Goal: Task Accomplishment & Management: Manage account settings

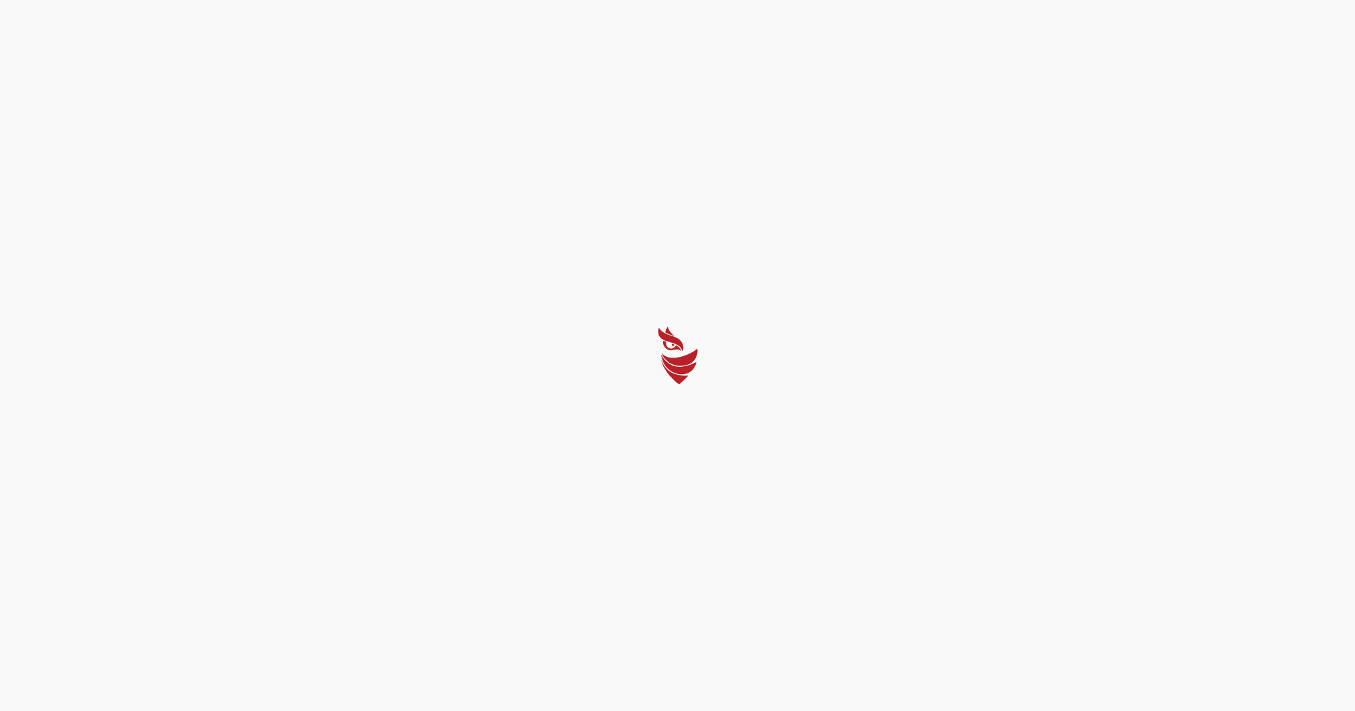
select select "English"
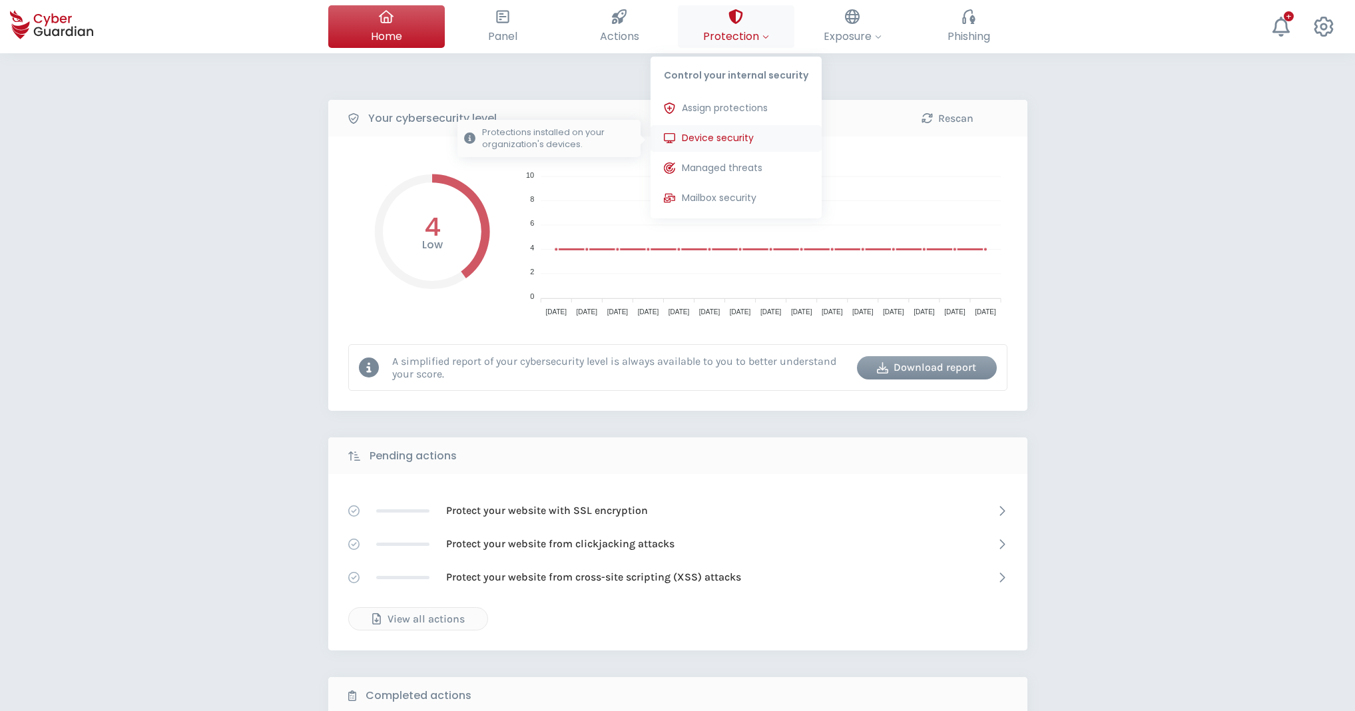
click at [709, 141] on span "Device security" at bounding box center [718, 138] width 72 height 14
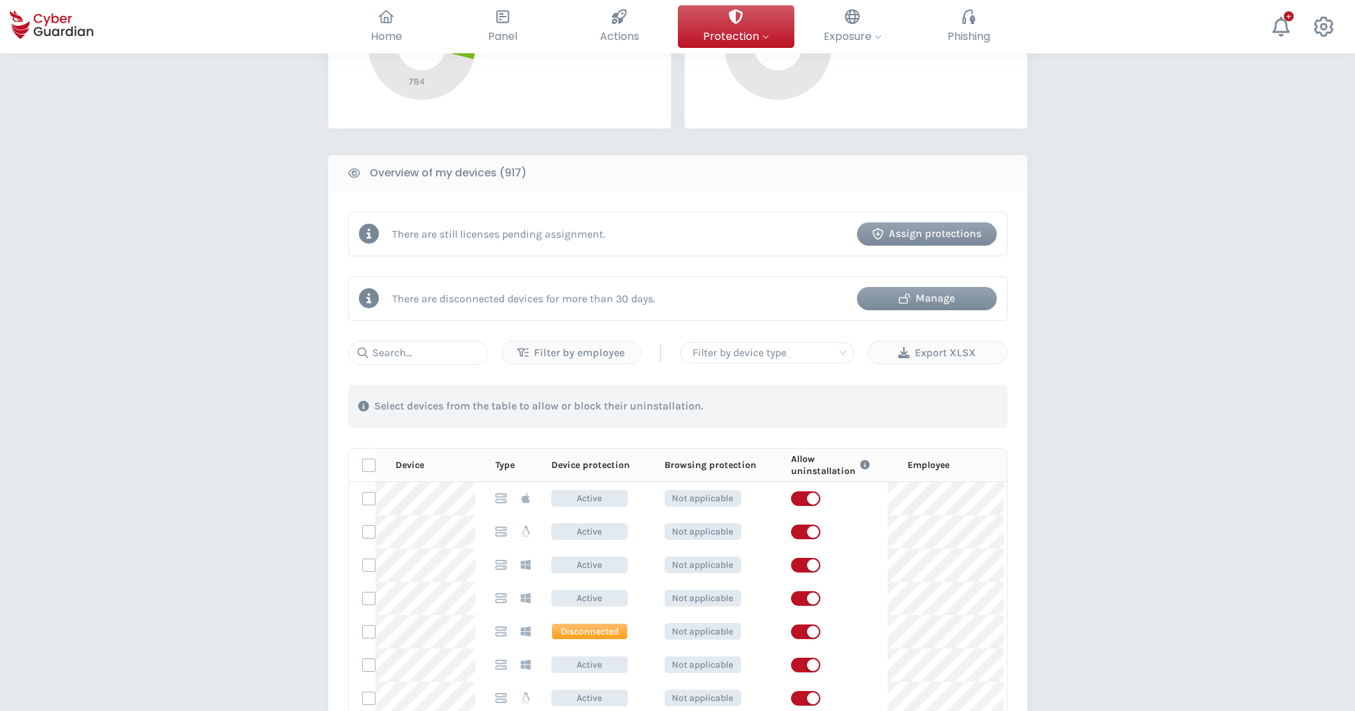
click at [931, 298] on div "Manage" at bounding box center [927, 298] width 120 height 16
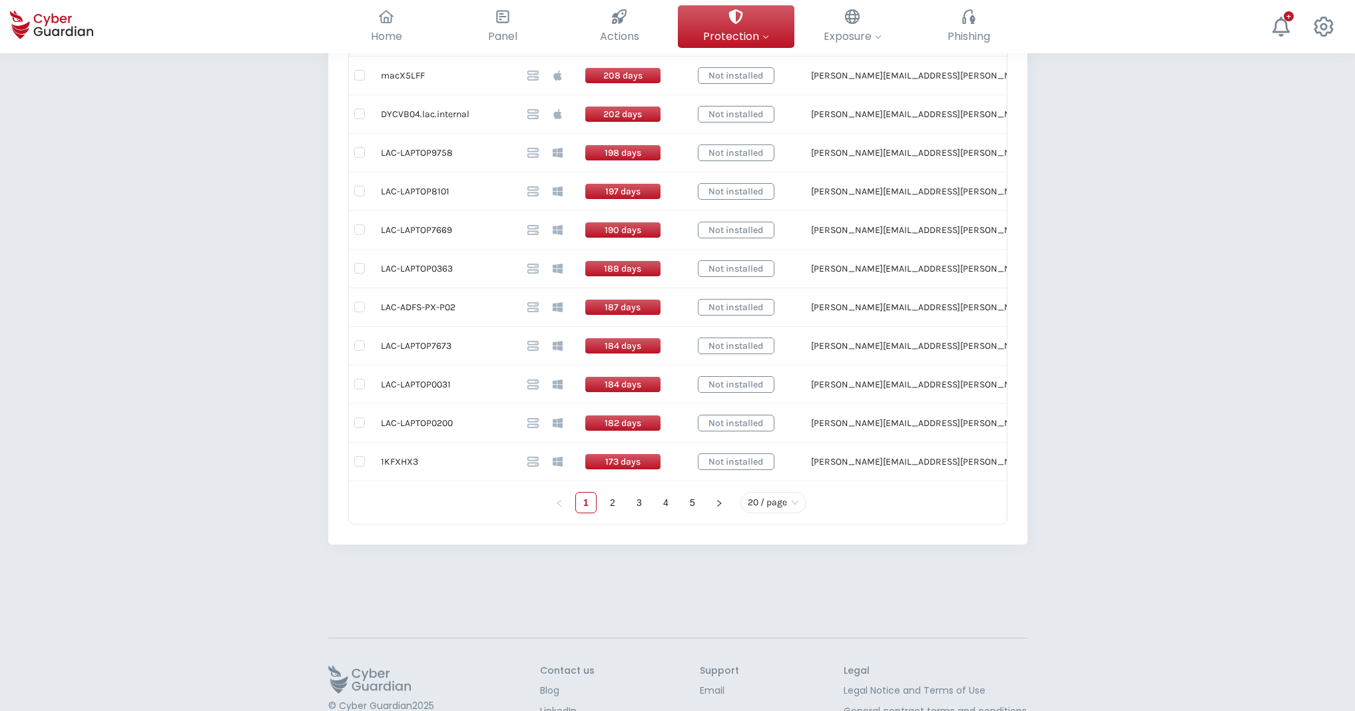
scroll to position [771, 0]
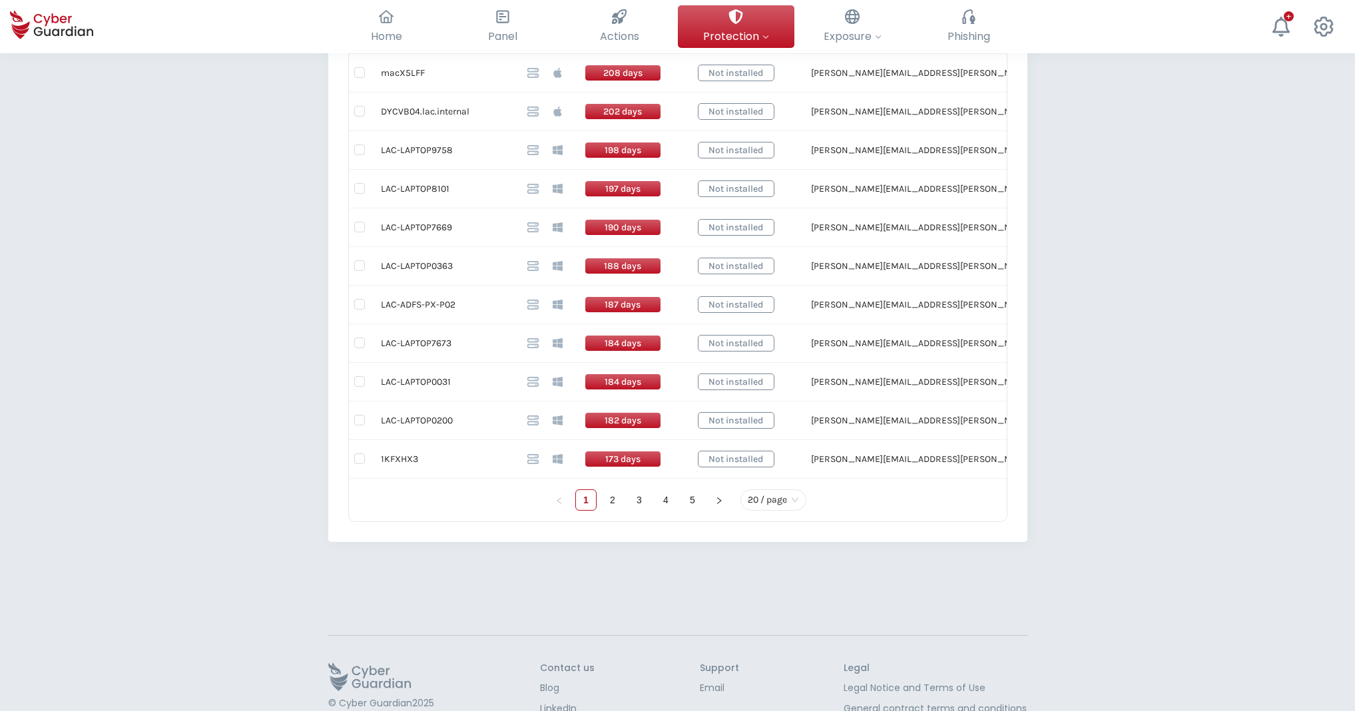
click at [797, 498] on span "20 / page" at bounding box center [773, 500] width 51 height 20
click at [789, 472] on div "100 / page" at bounding box center [773, 473] width 45 height 15
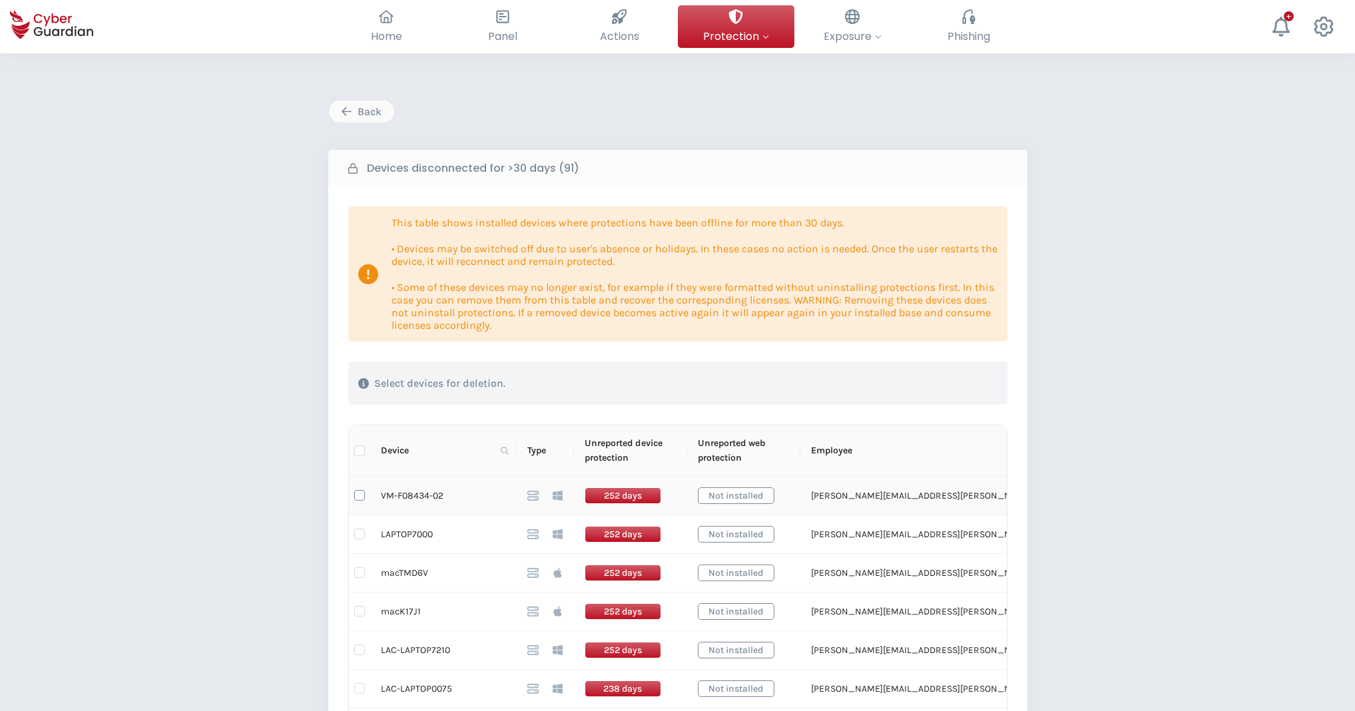
click at [361, 496] on input "checkbox" at bounding box center [359, 495] width 11 height 11
checkbox input "true"
click at [925, 381] on div "Delete devices" at bounding box center [931, 384] width 112 height 16
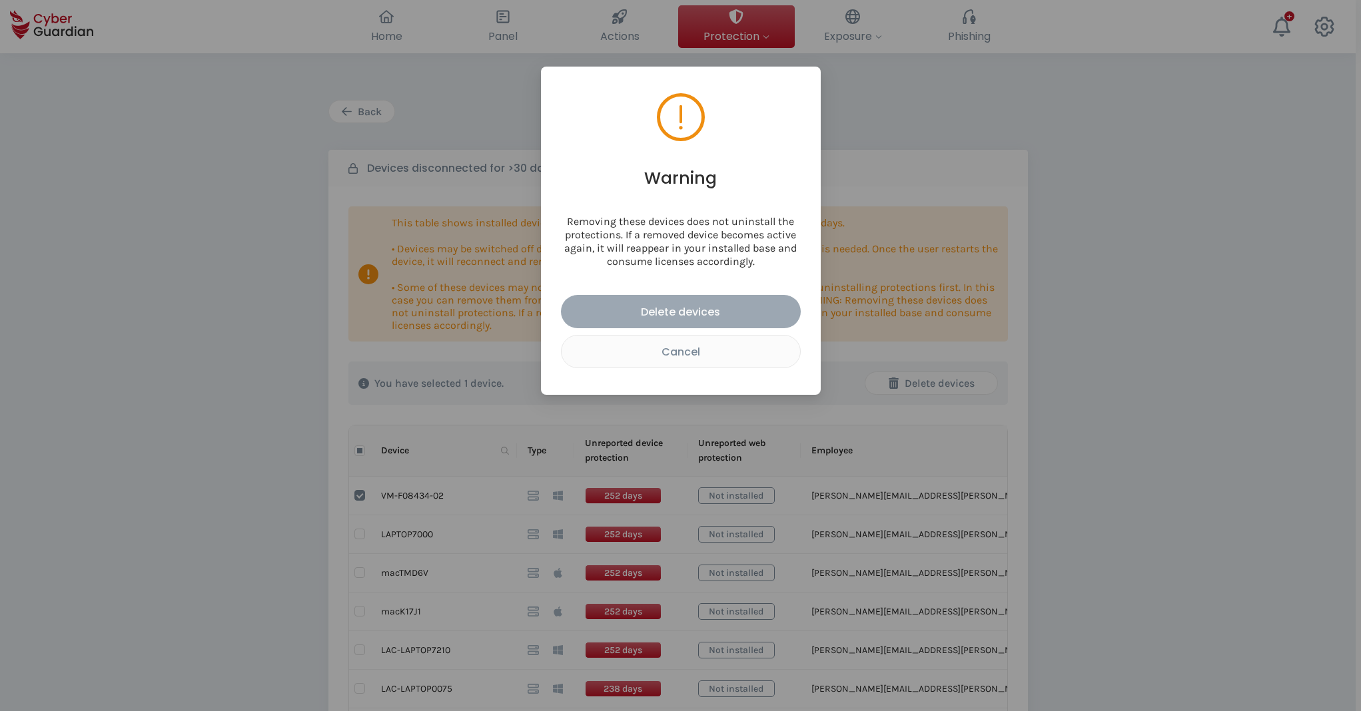
click at [741, 306] on div "Delete devices" at bounding box center [681, 312] width 220 height 17
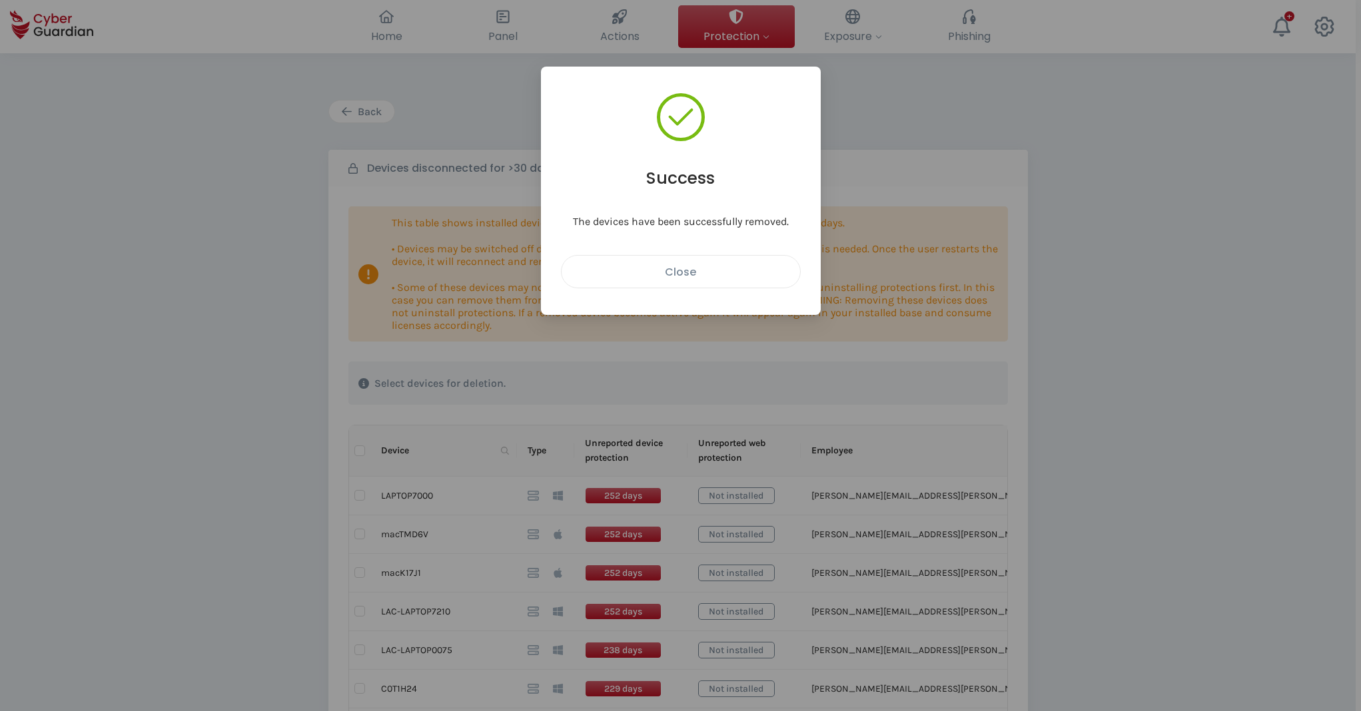
click at [725, 272] on div "Close" at bounding box center [680, 272] width 218 height 17
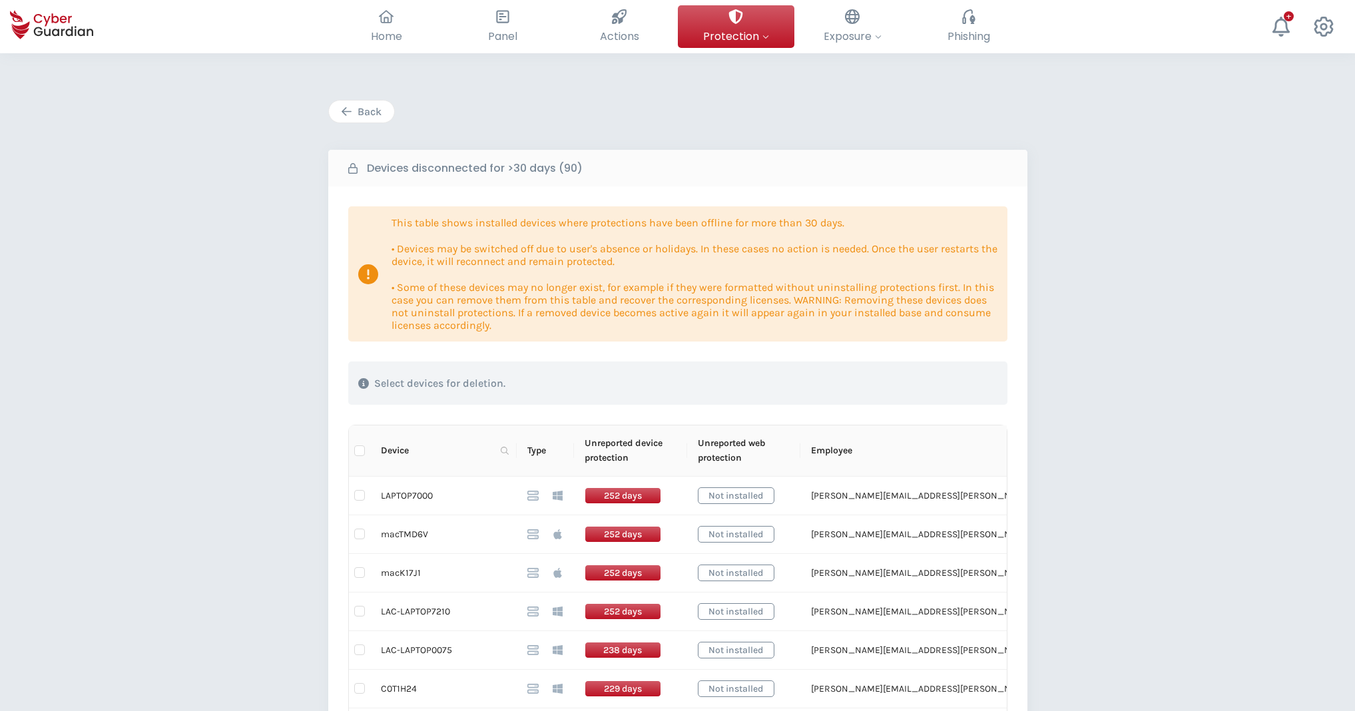
click at [372, 113] on div "Back" at bounding box center [361, 112] width 45 height 16
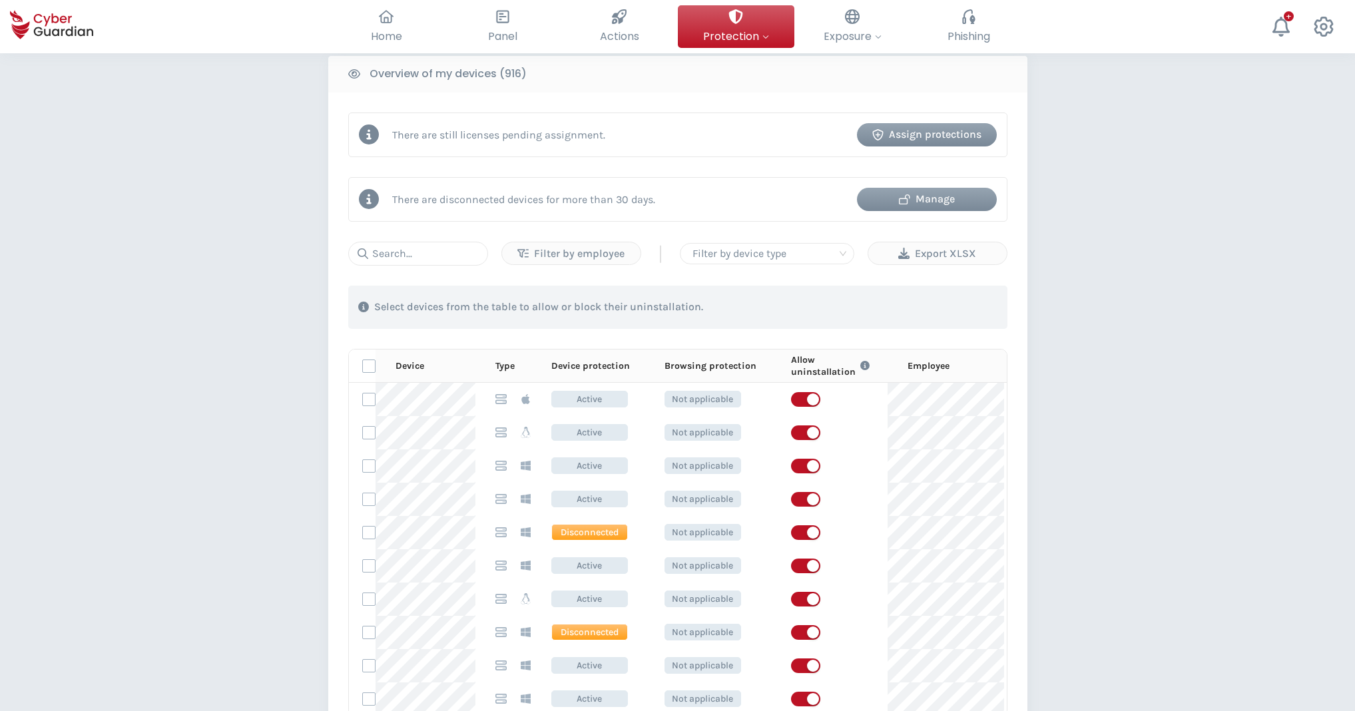
click at [923, 199] on div "Manage" at bounding box center [927, 199] width 120 height 16
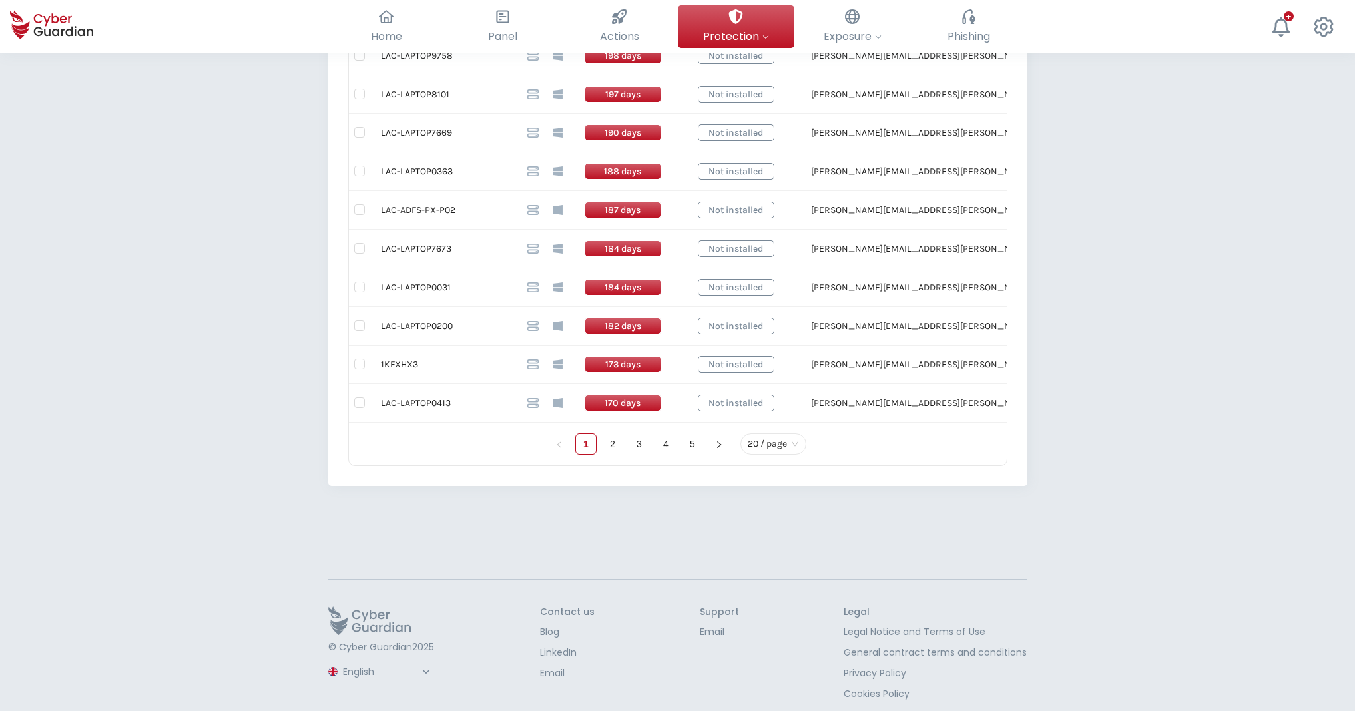
scroll to position [837, 0]
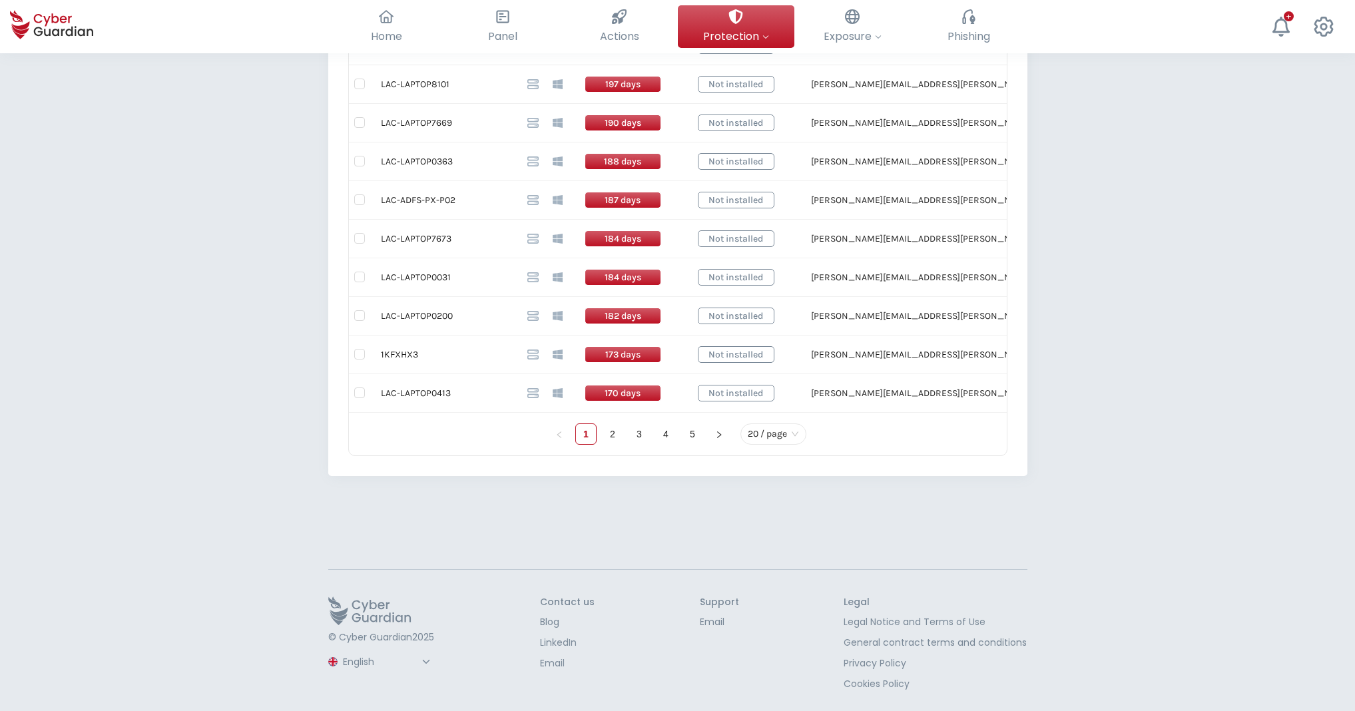
click at [793, 435] on span "20 / page" at bounding box center [773, 434] width 51 height 20
click at [788, 411] on div "100 / page" at bounding box center [773, 407] width 45 height 15
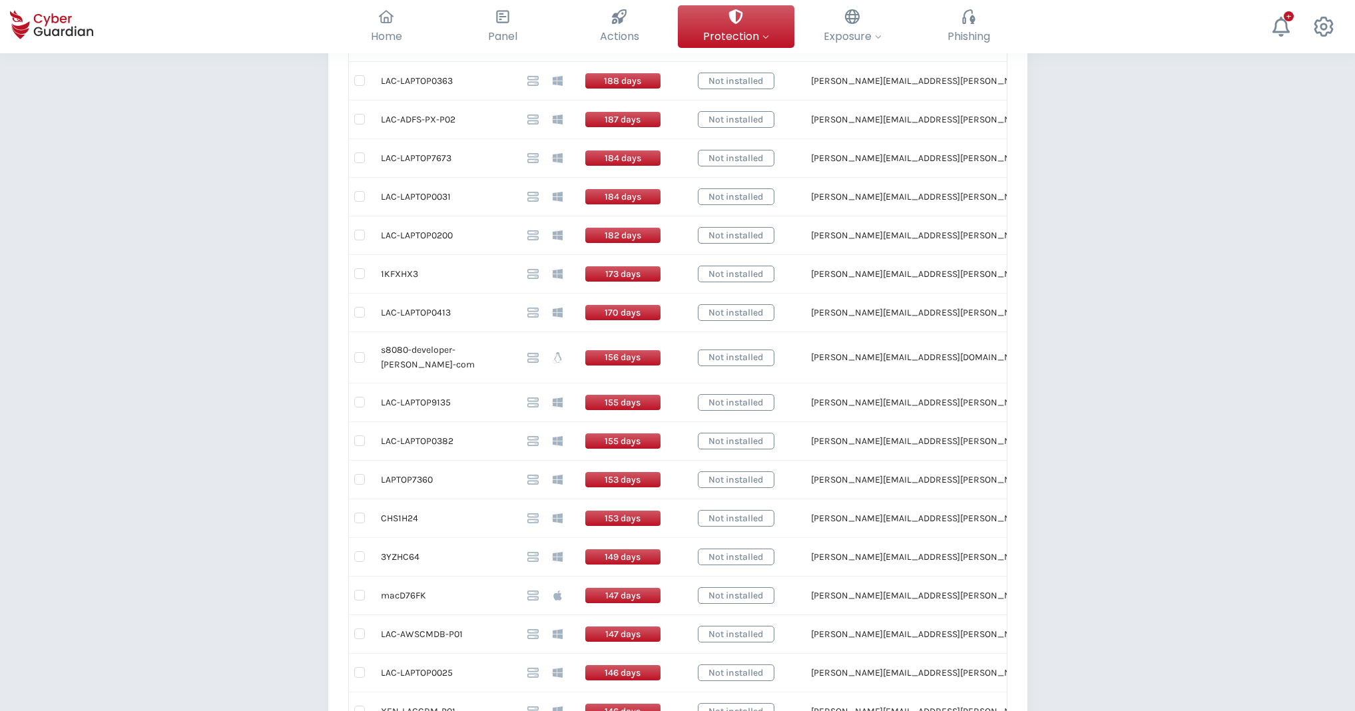
scroll to position [922, 0]
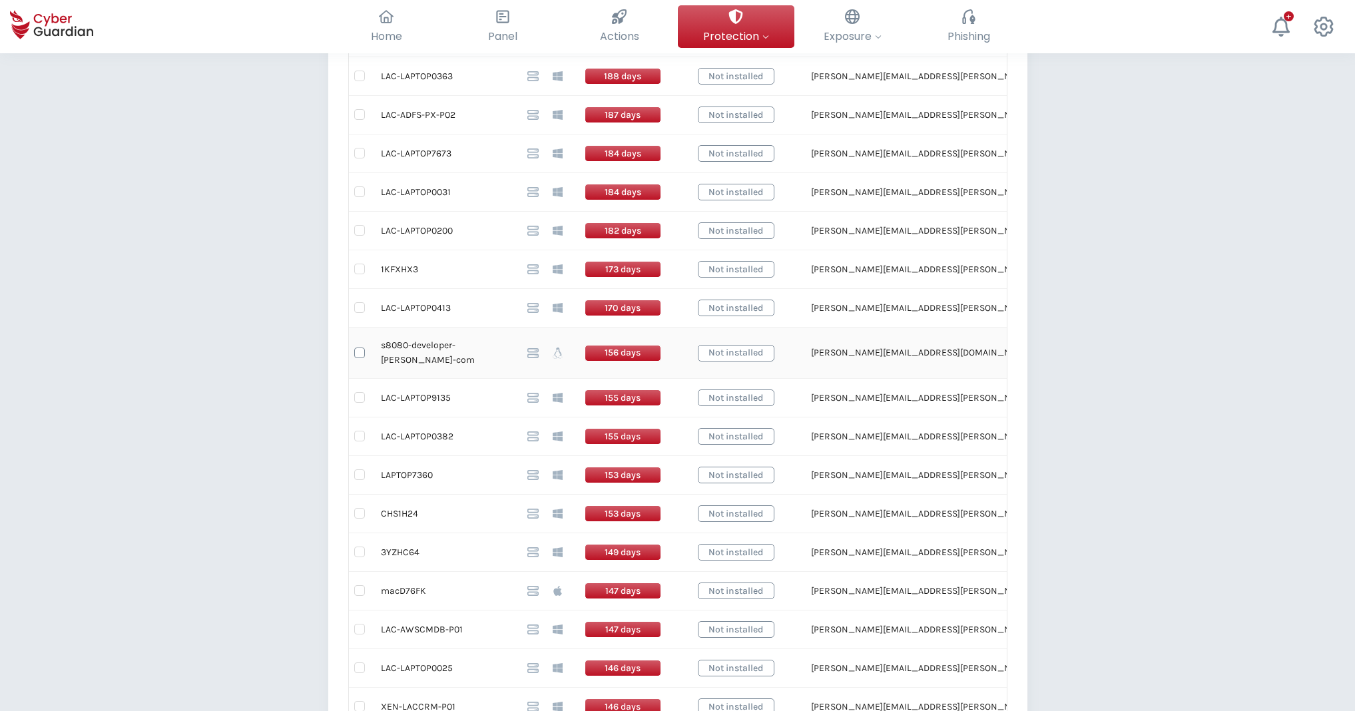
click at [358, 348] on input "checkbox" at bounding box center [359, 353] width 11 height 11
checkbox input "true"
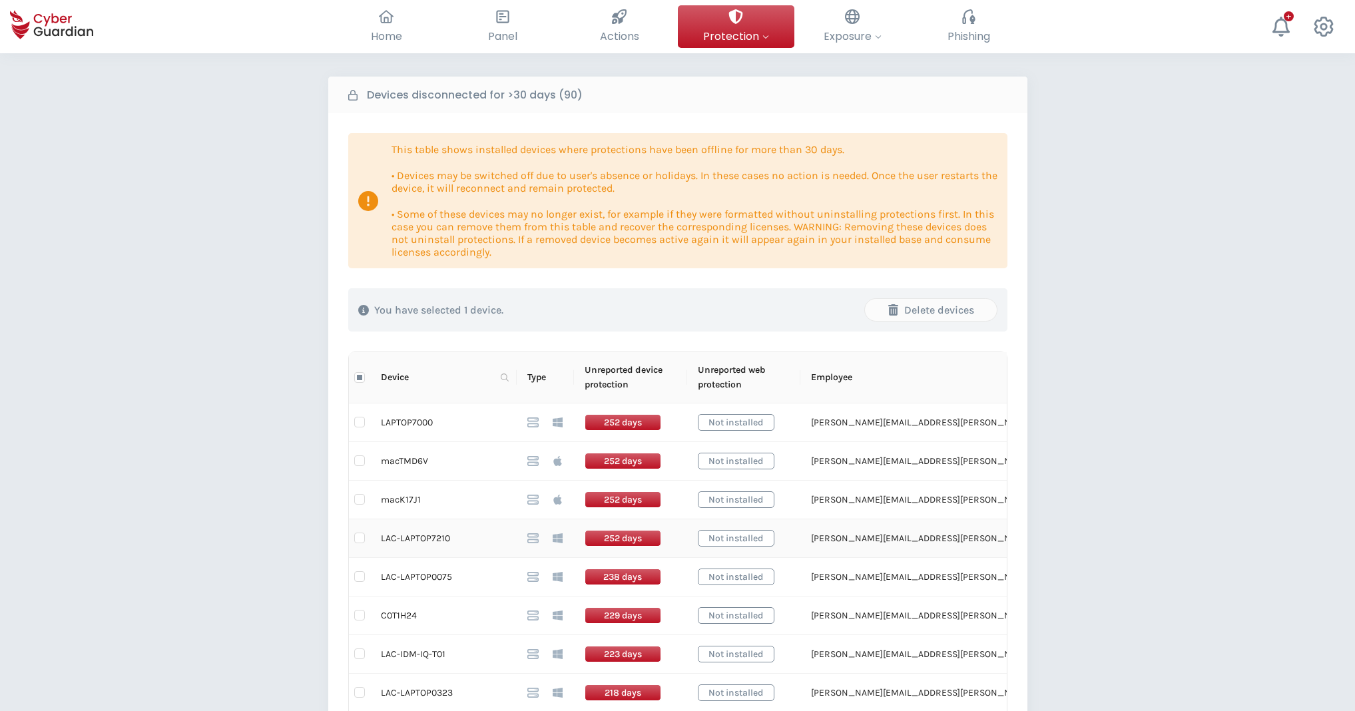
scroll to position [0, 0]
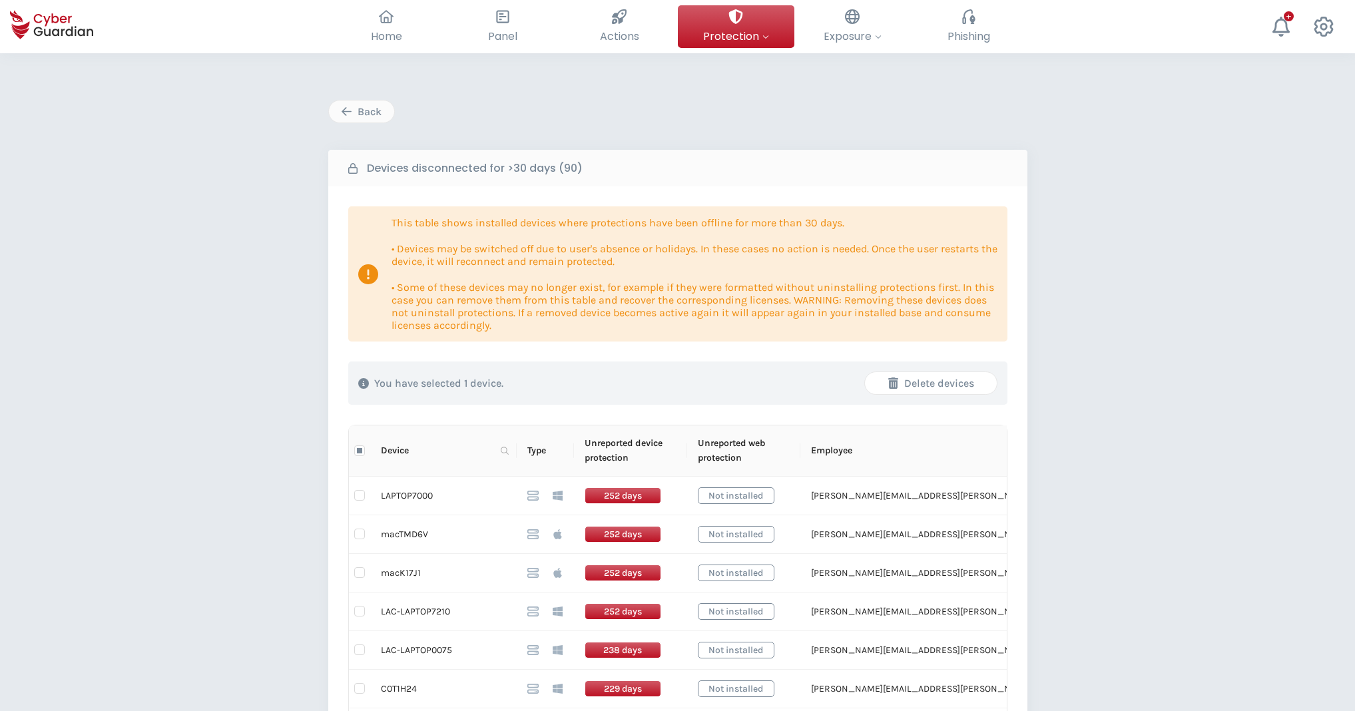
click at [960, 381] on div "Delete devices" at bounding box center [931, 384] width 112 height 16
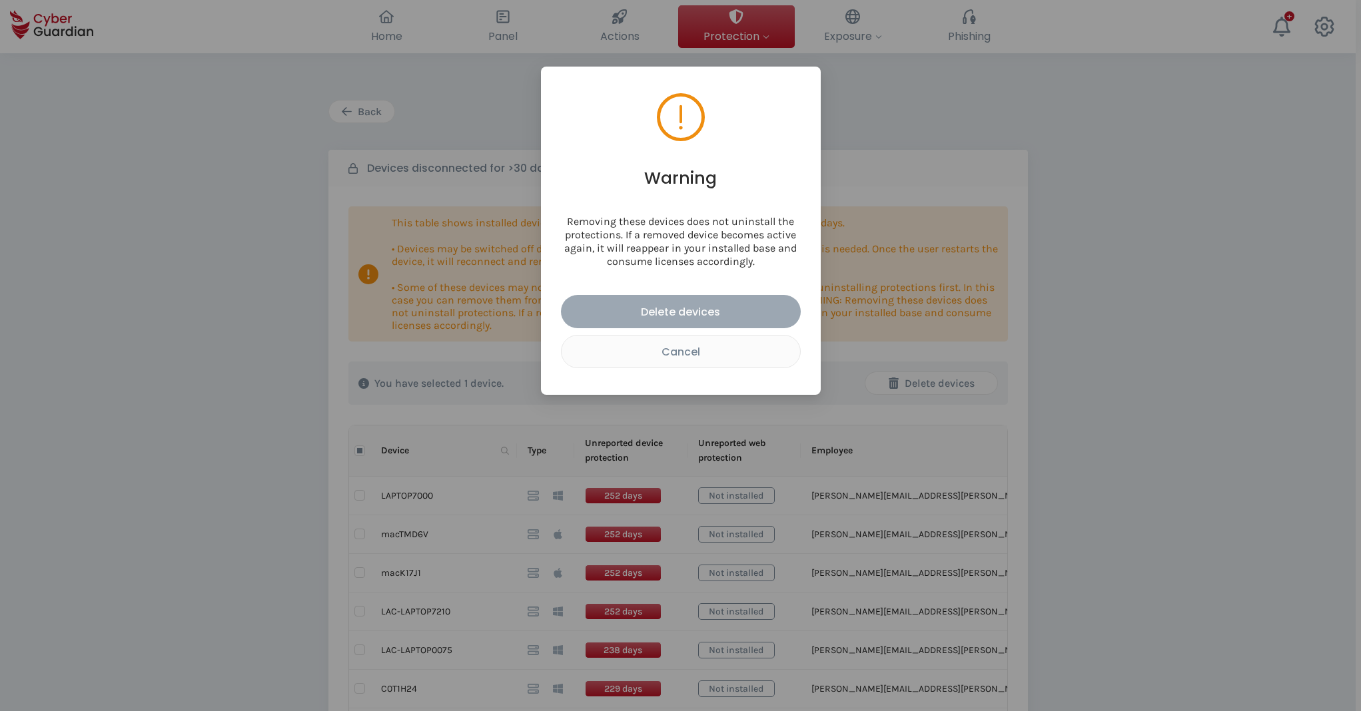
click at [735, 304] on div "Delete devices" at bounding box center [681, 312] width 220 height 17
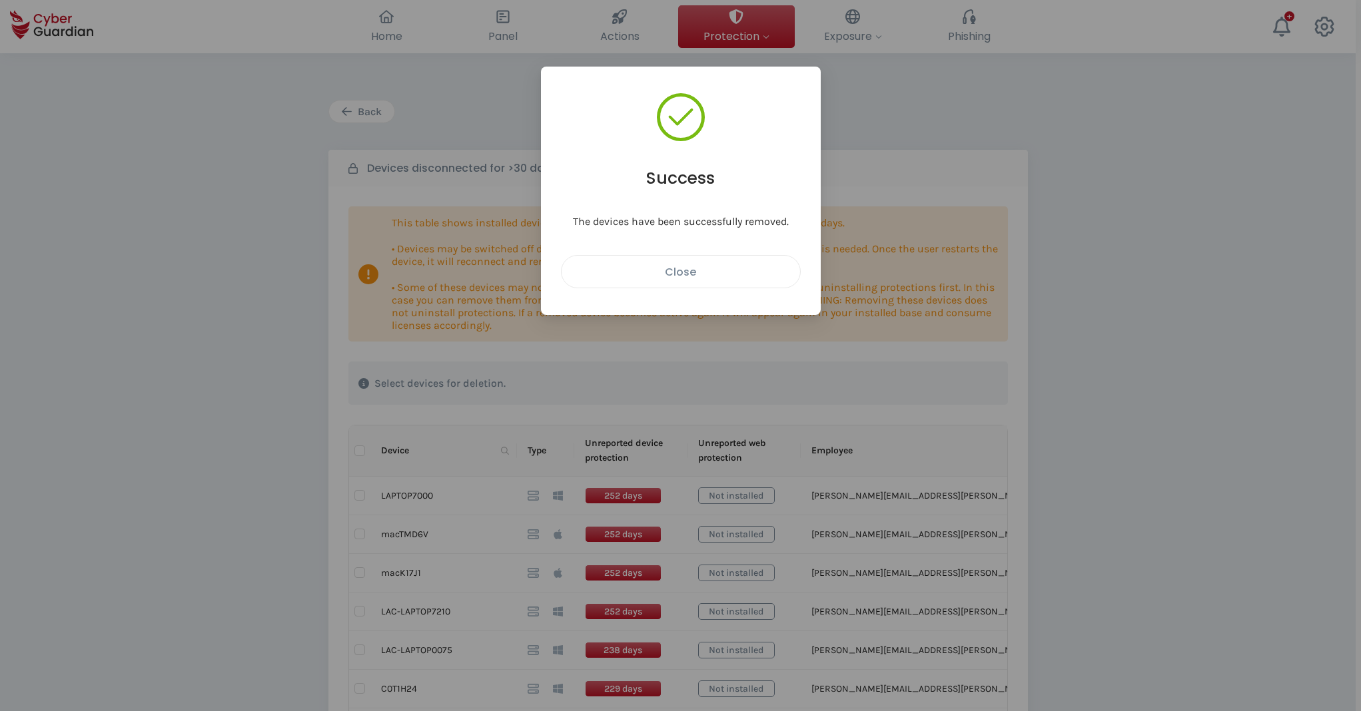
click at [678, 276] on div "Close" at bounding box center [680, 272] width 218 height 17
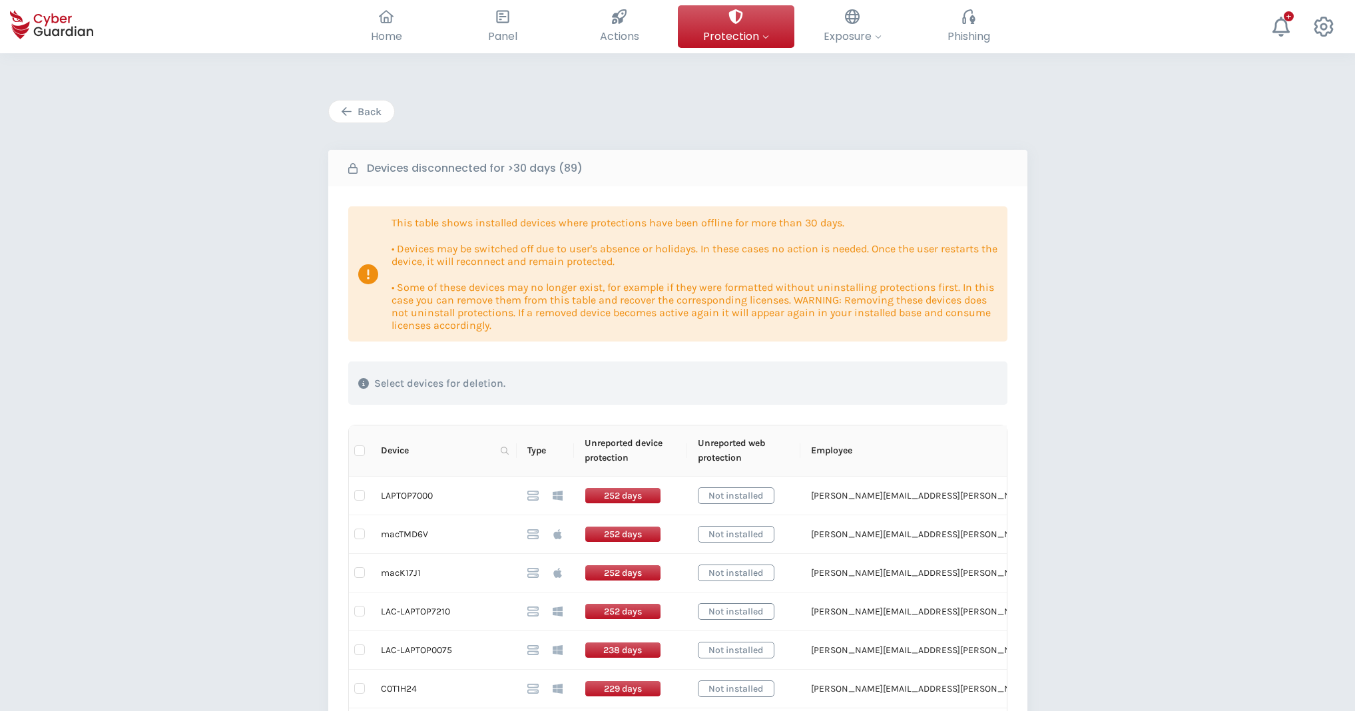
click at [358, 119] on div "Back" at bounding box center [361, 112] width 45 height 16
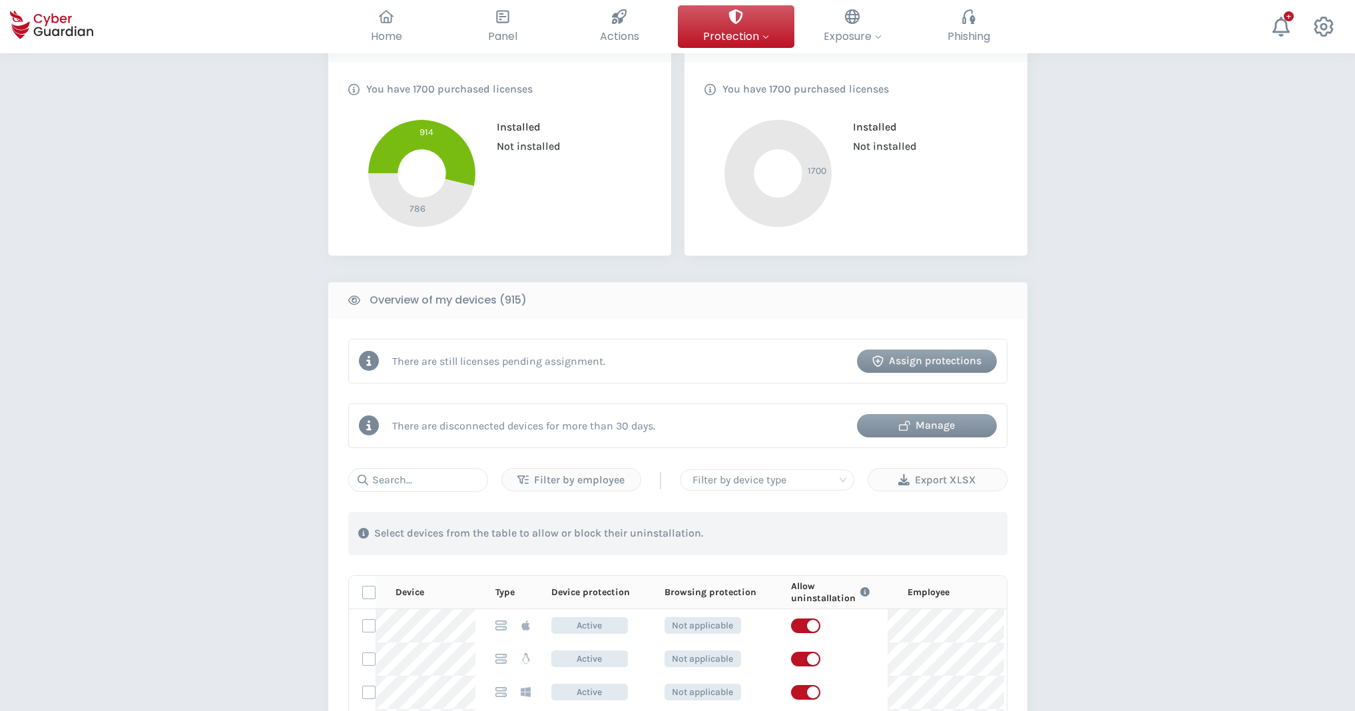
scroll to position [319, 0]
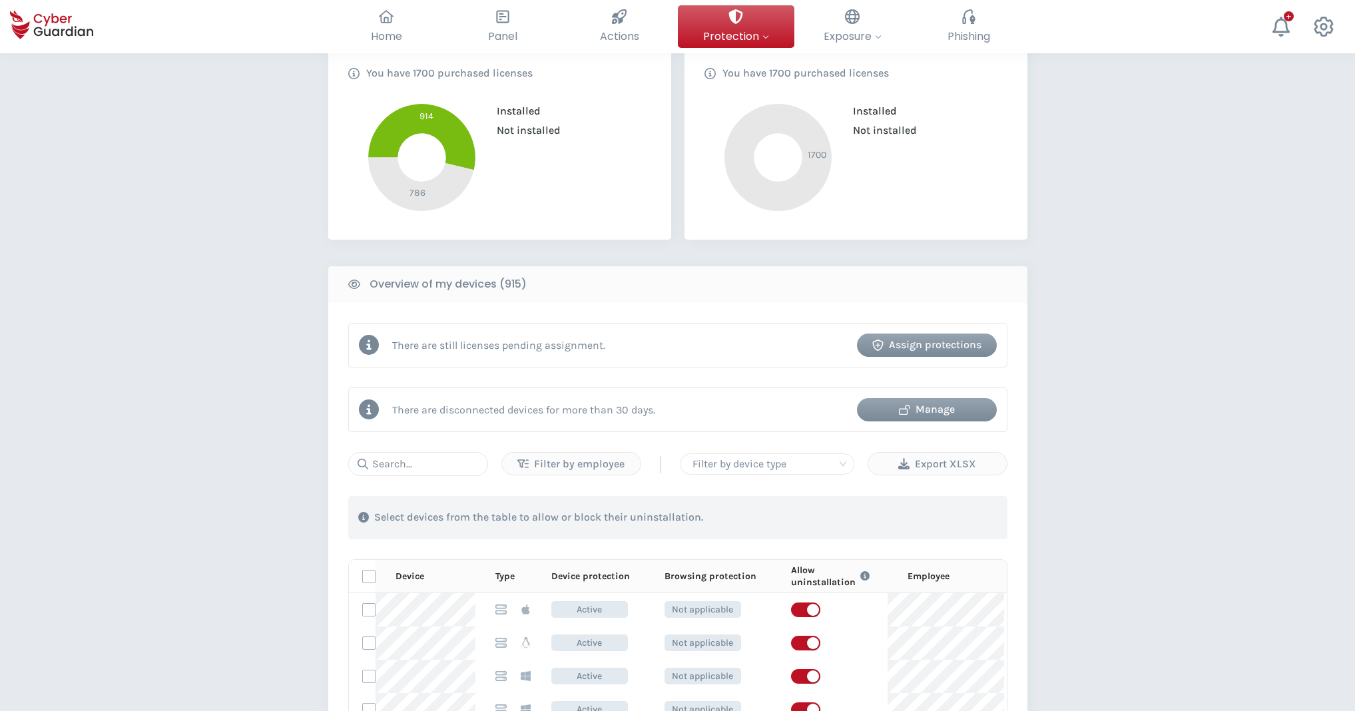
click at [610, 436] on div "There are still licenses pending assignment. Assign protections There are disco…" at bounding box center [677, 625] width 699 height 644
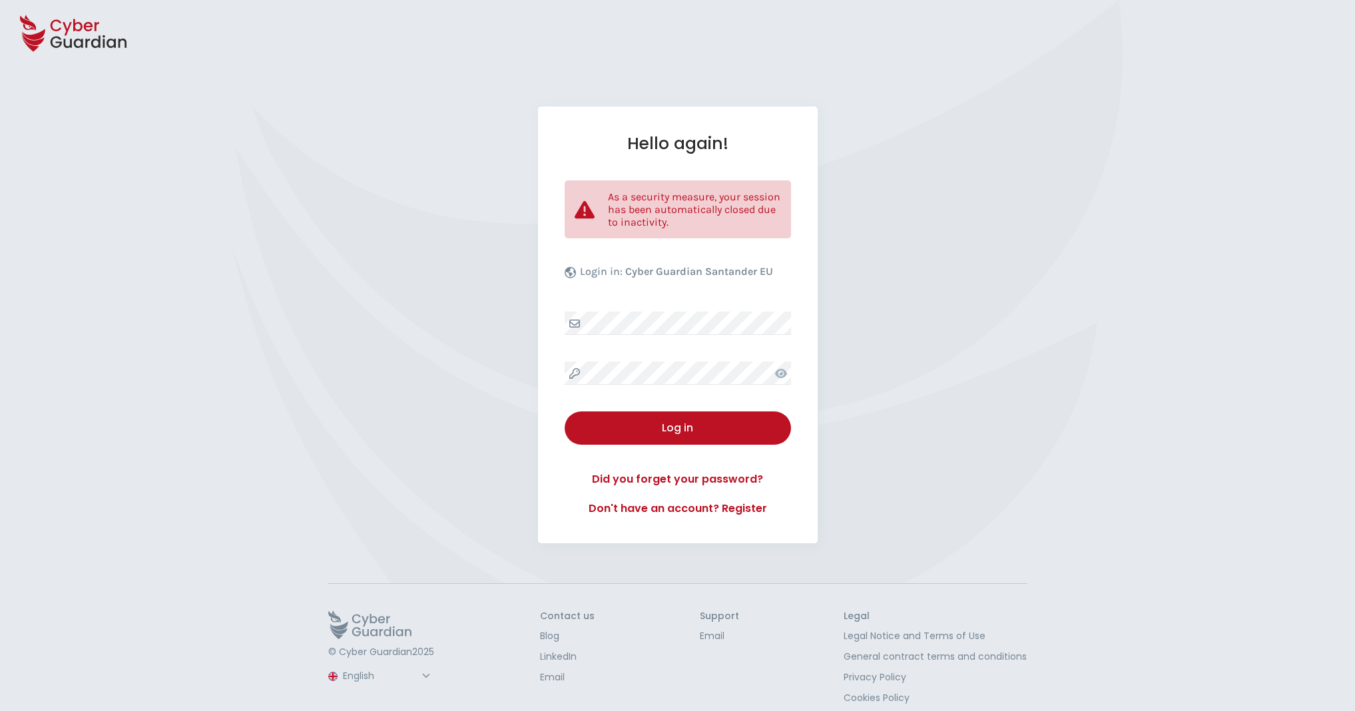
select select "English"
